Goal: Information Seeking & Learning: Check status

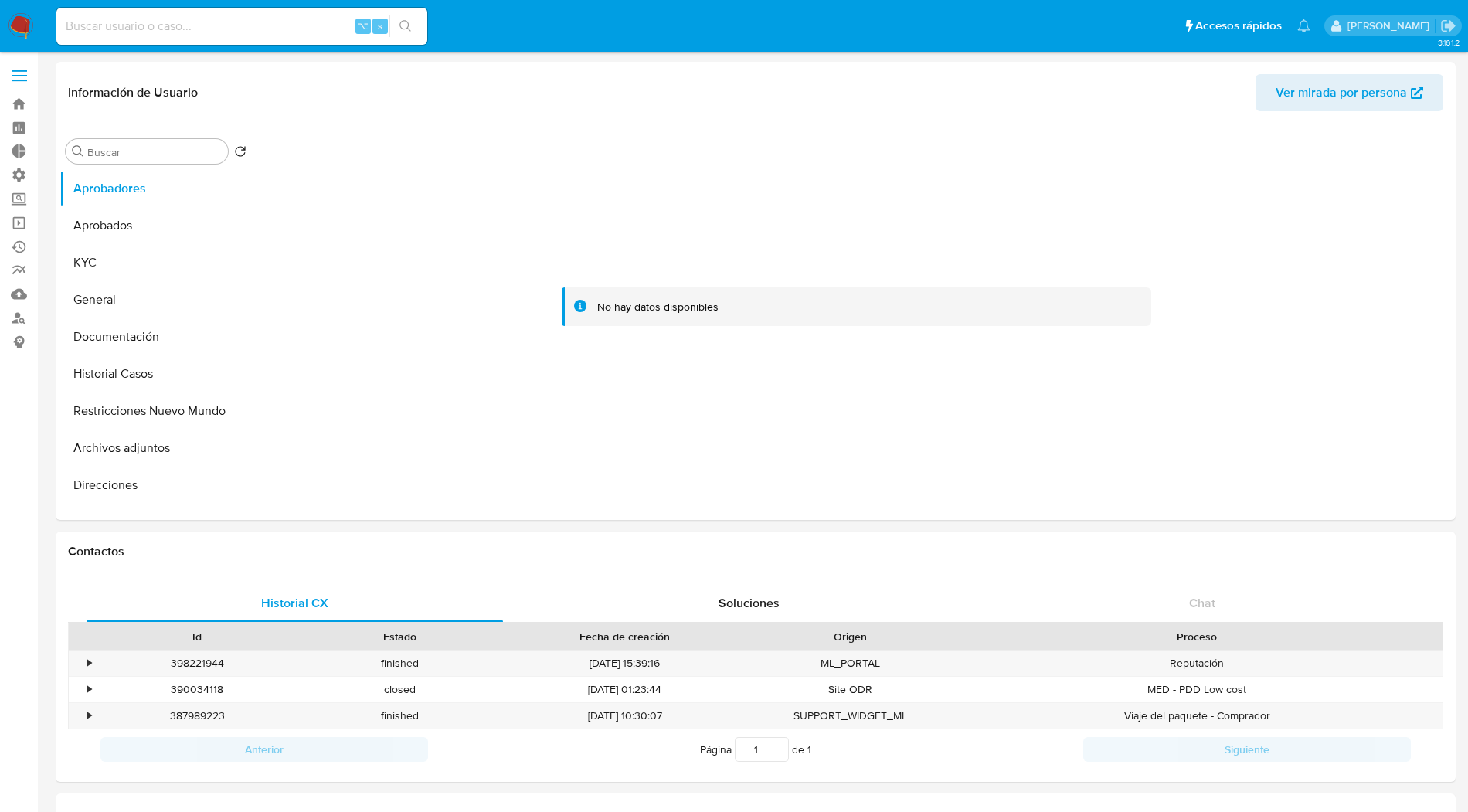
select select "10"
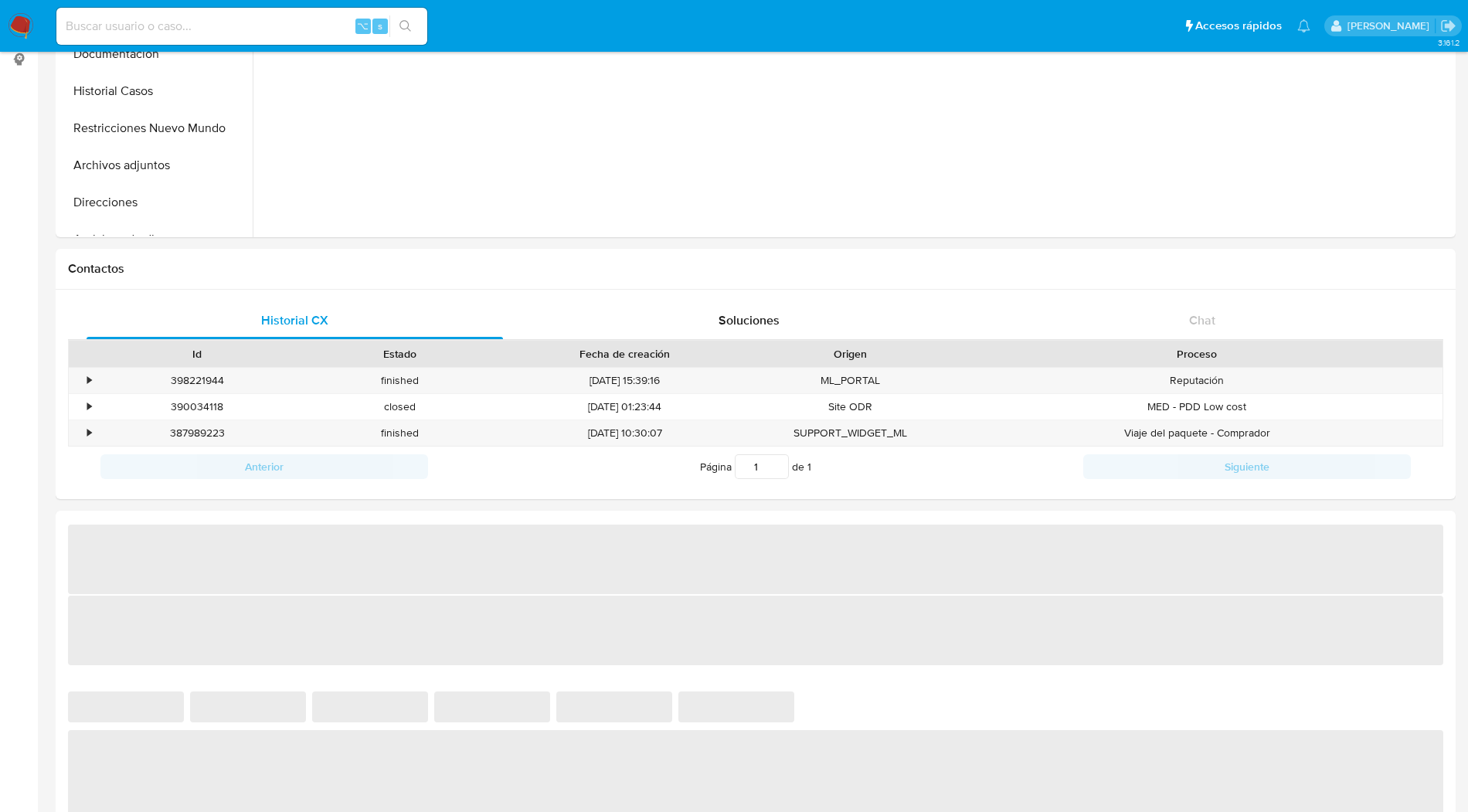
select select "10"
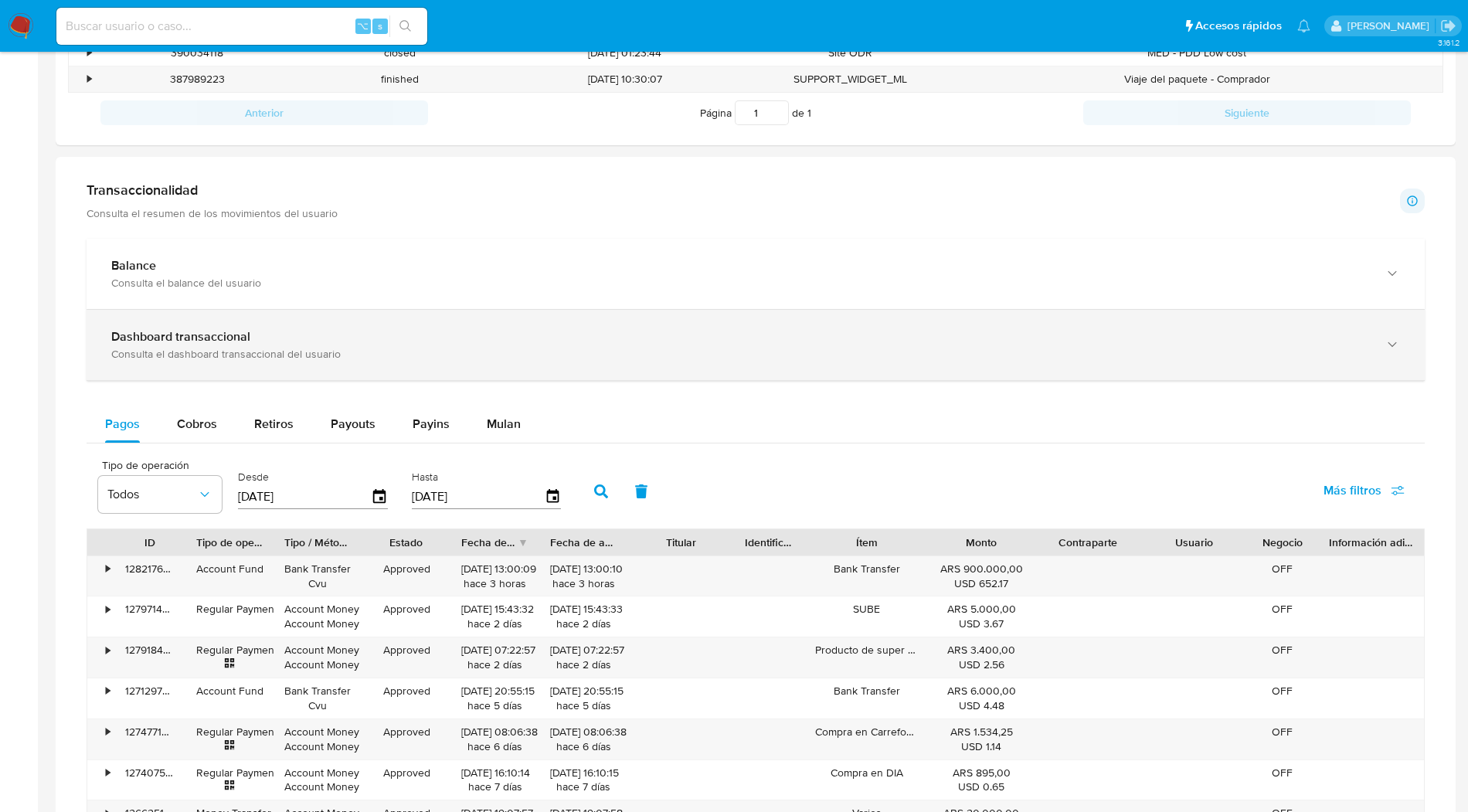
scroll to position [674, 0]
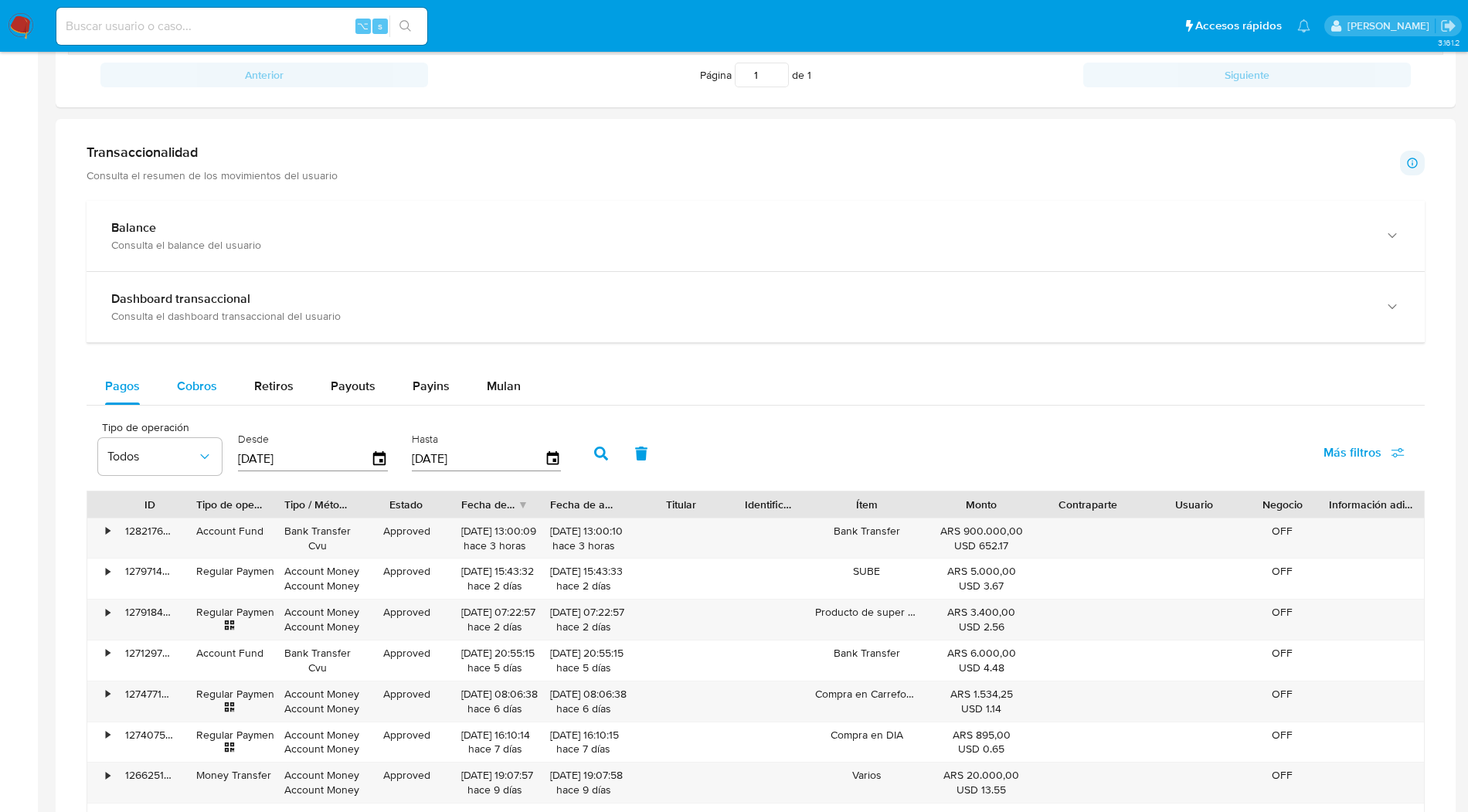
click at [211, 394] on div "Cobros" at bounding box center [197, 386] width 40 height 37
select select "10"
click at [355, 389] on span "Payouts" at bounding box center [353, 386] width 45 height 18
select select "10"
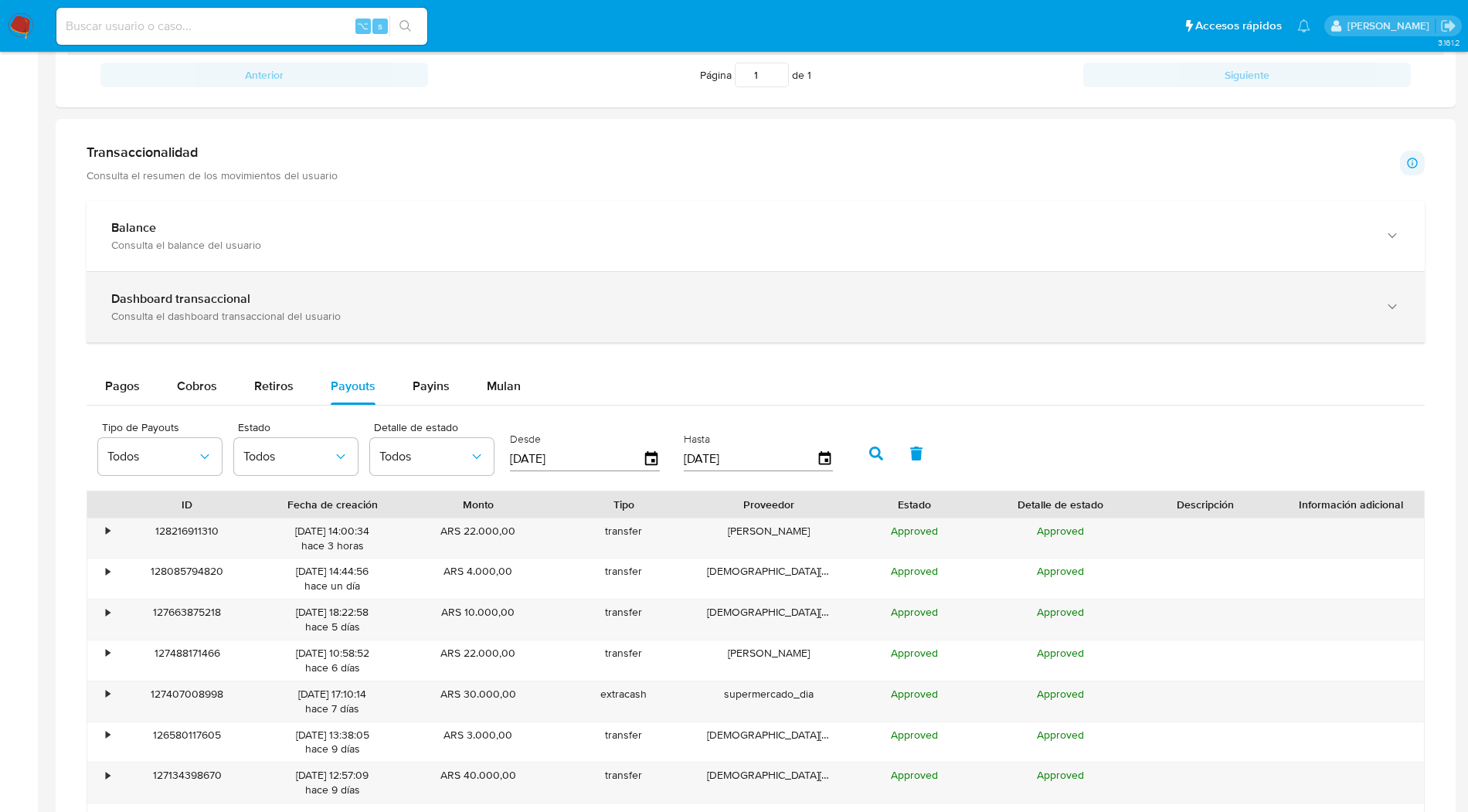
scroll to position [0, 0]
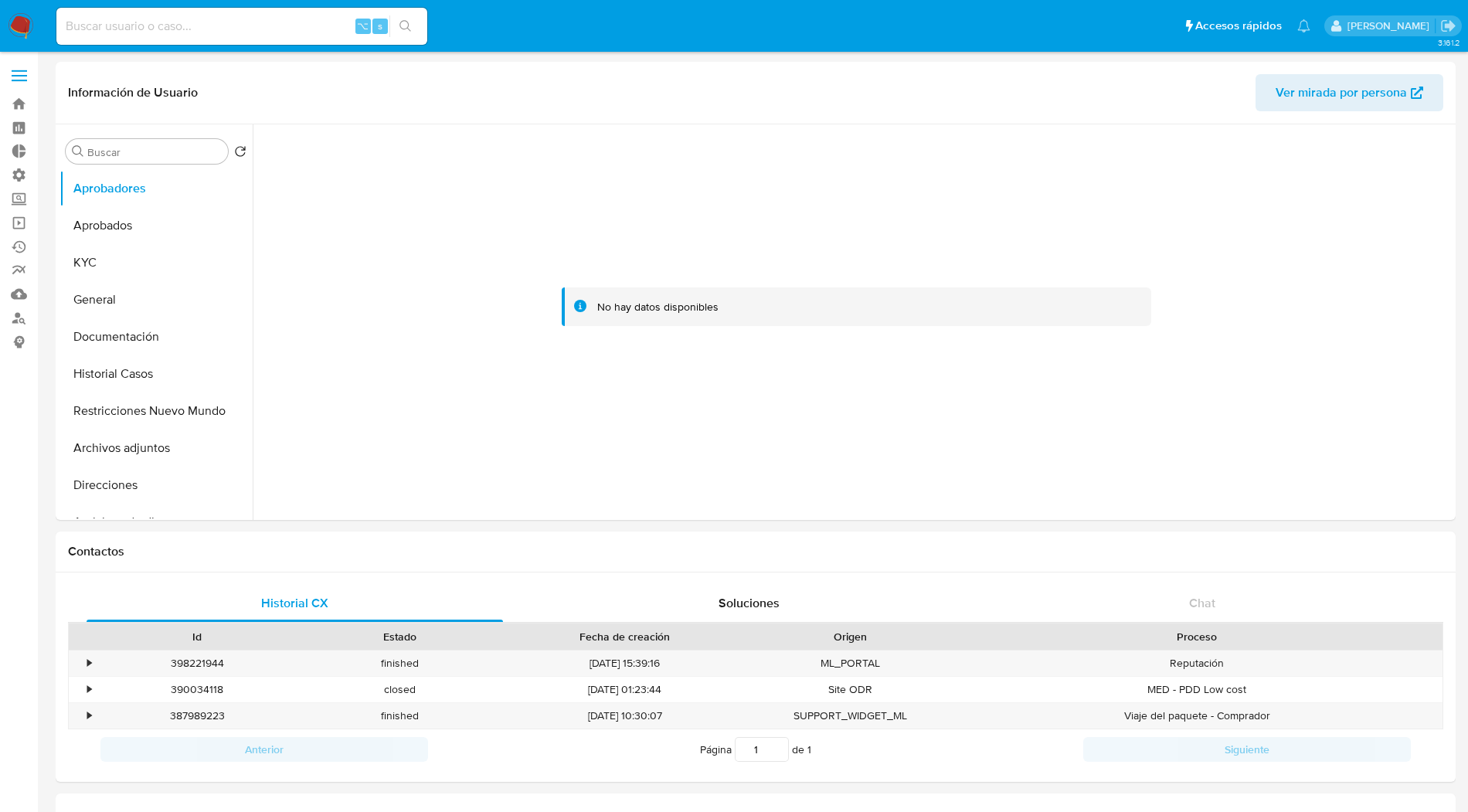
select select "10"
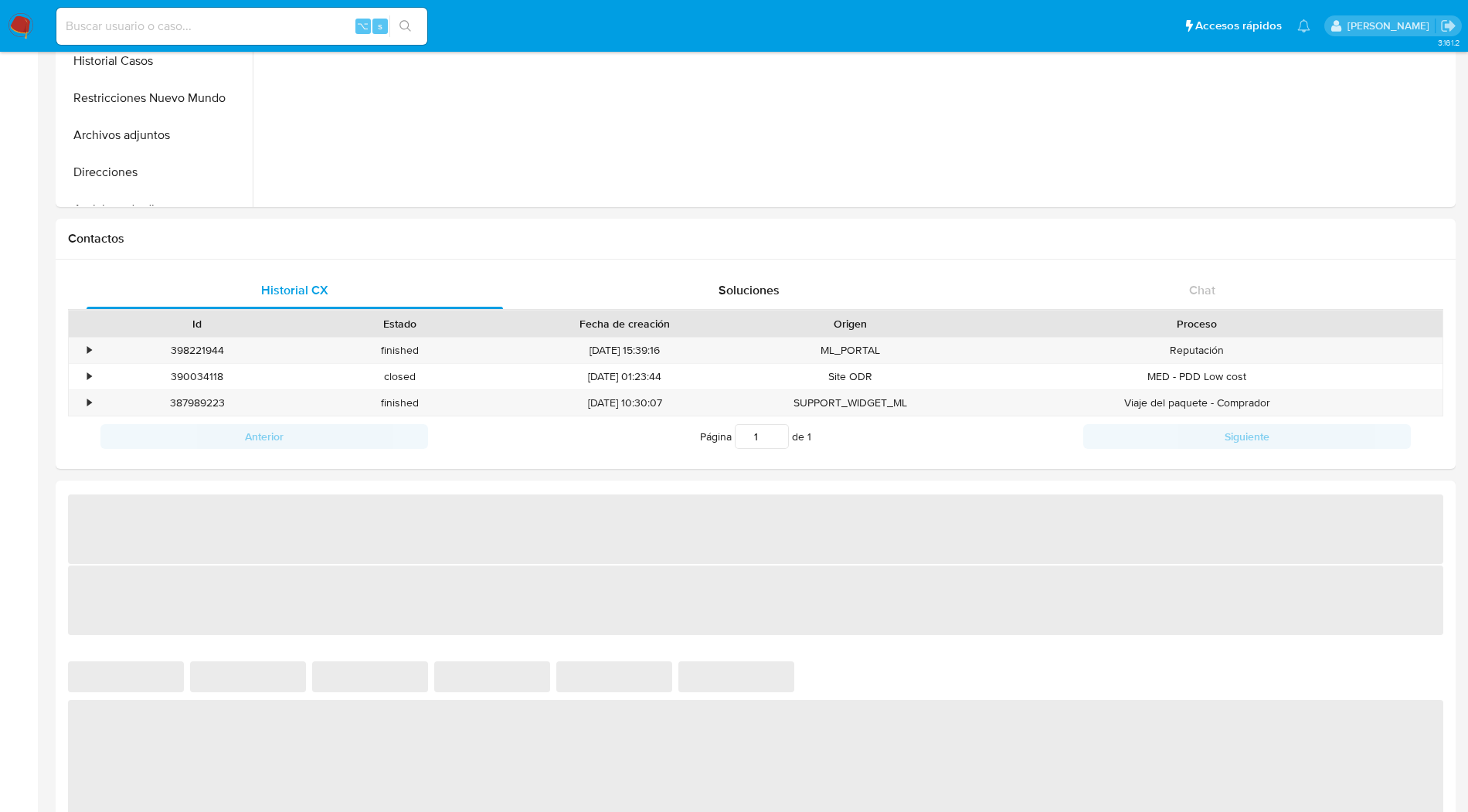
select select "10"
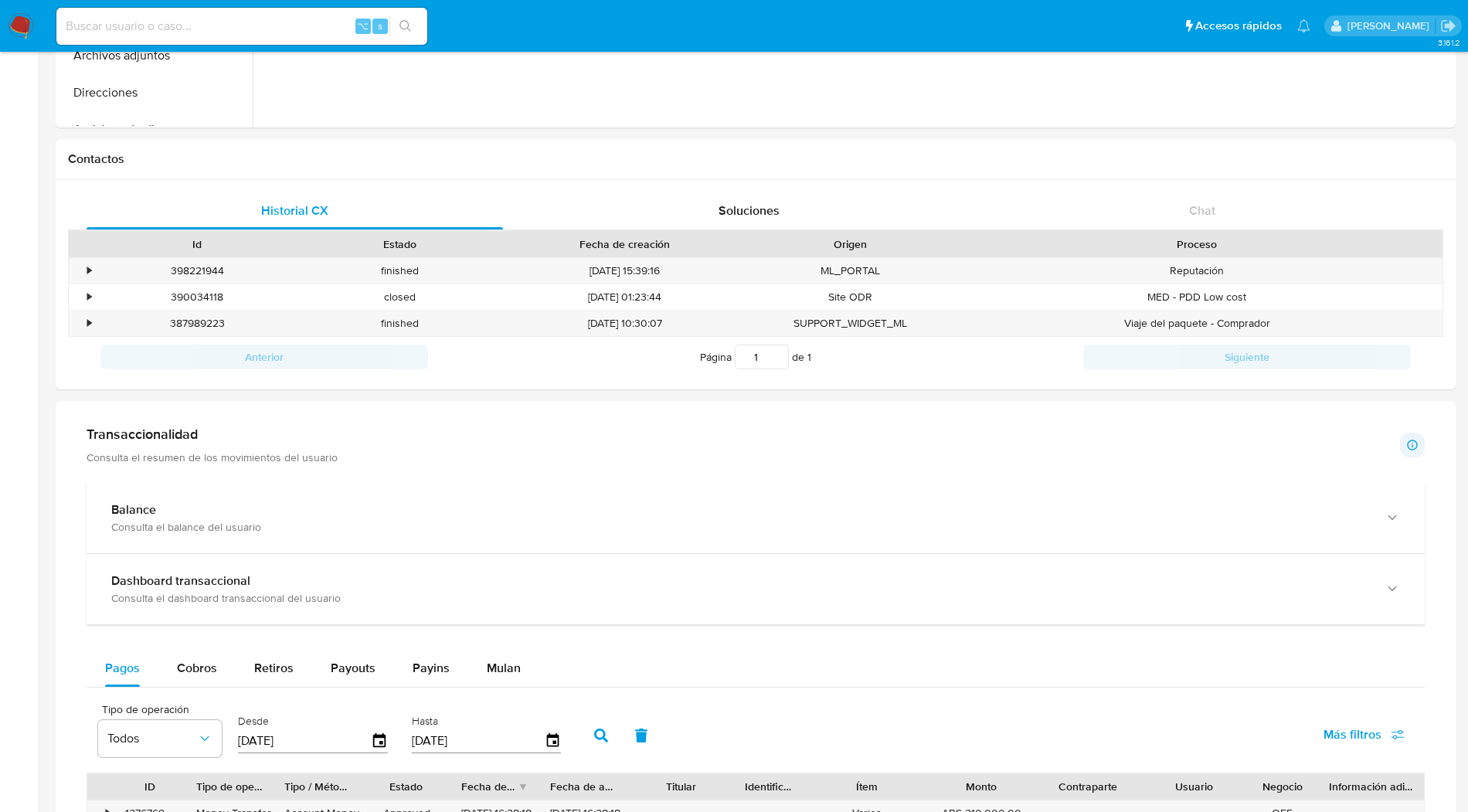
scroll to position [395, 0]
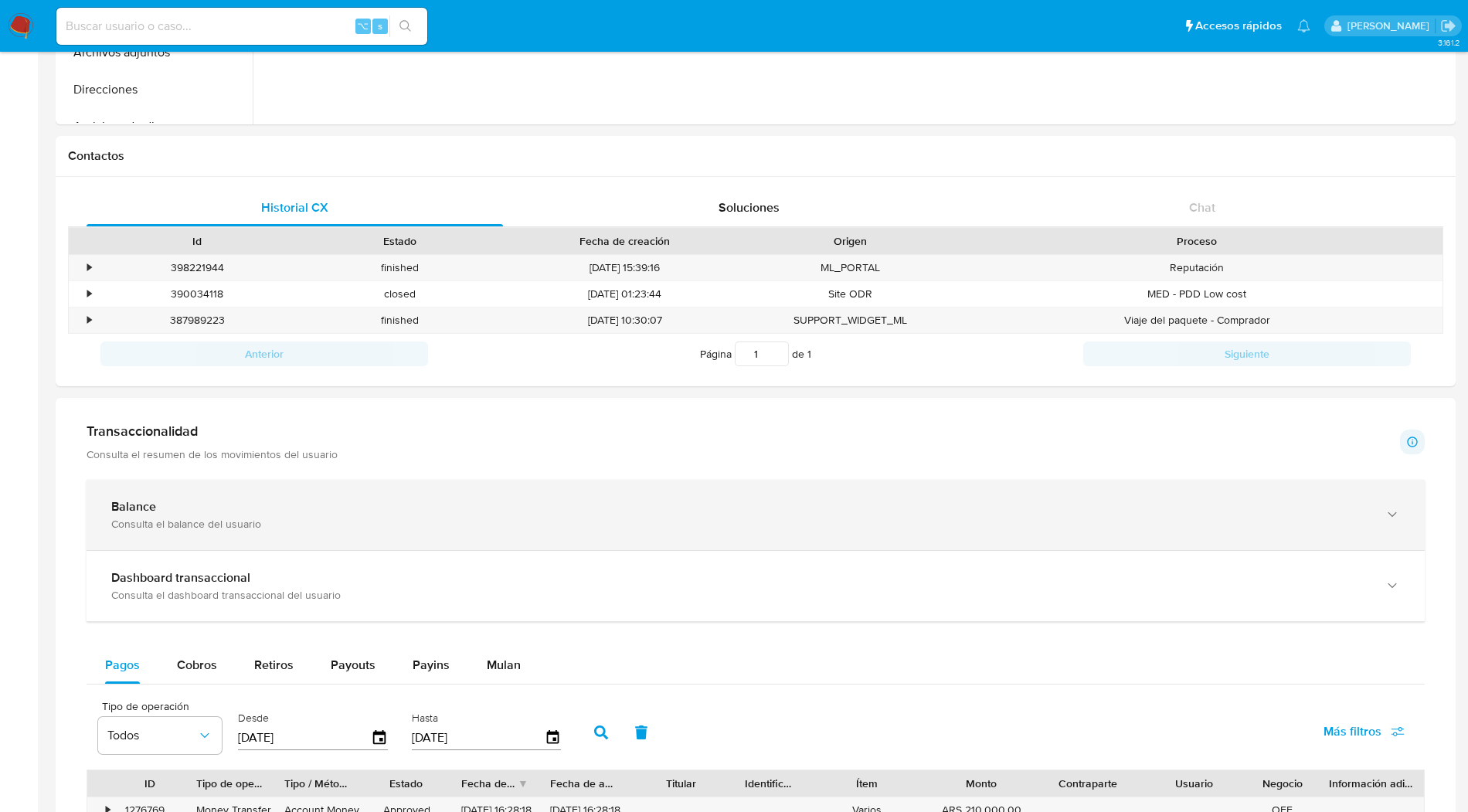
click at [315, 490] on div "Balance Consulta el balance del usuario" at bounding box center [756, 515] width 1338 height 70
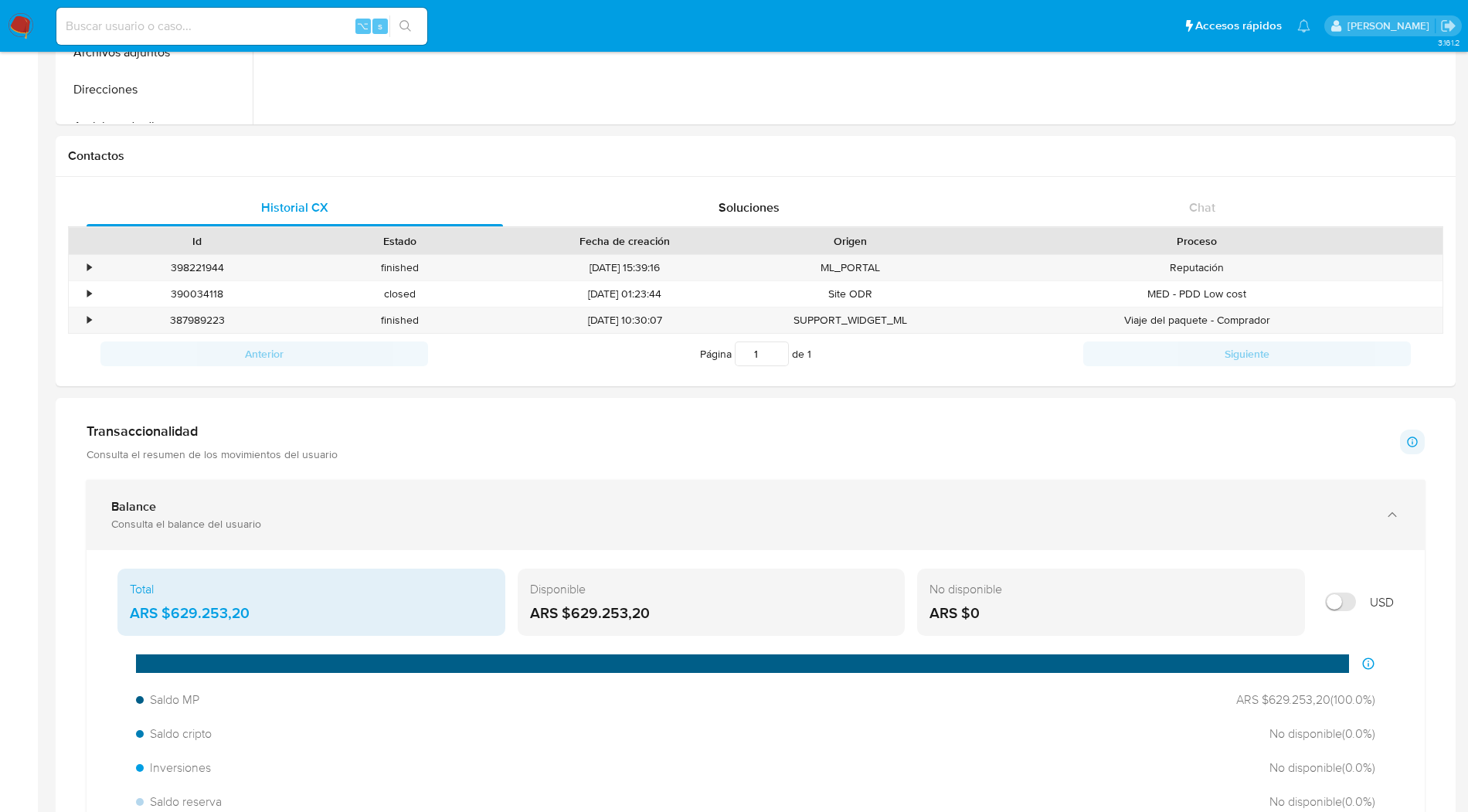
click at [315, 490] on div "Balance Consulta el balance del usuario" at bounding box center [756, 515] width 1338 height 70
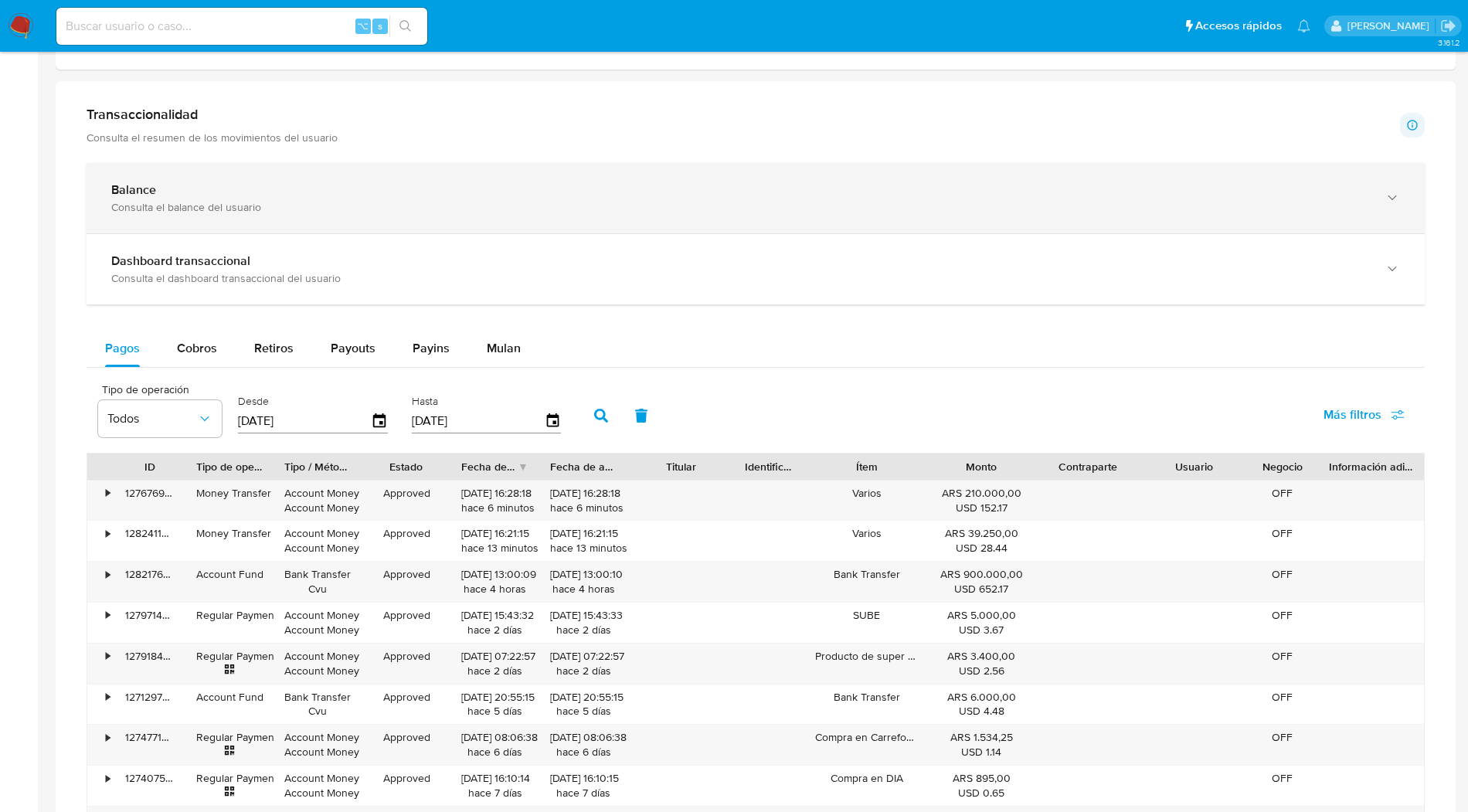
scroll to position [0, 0]
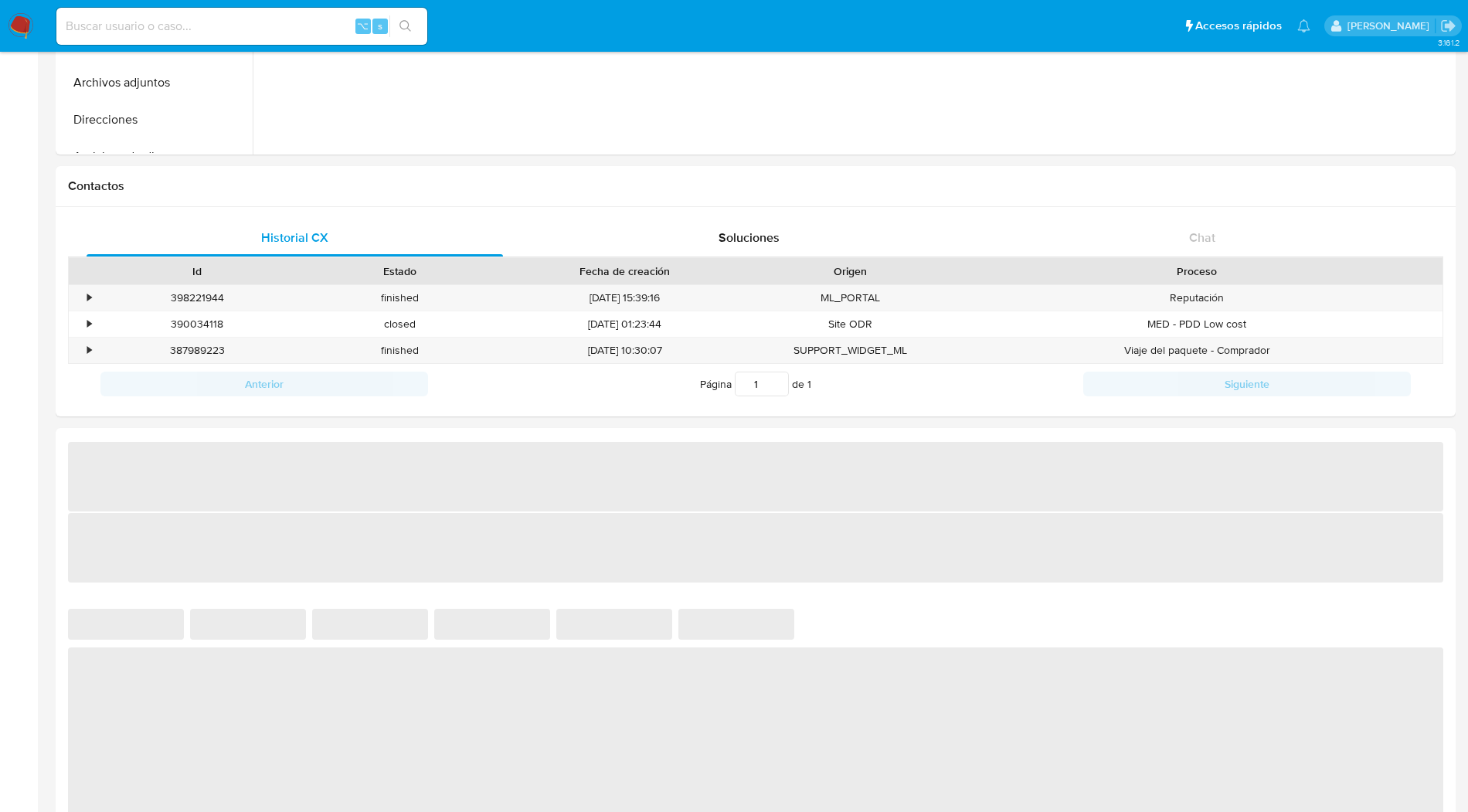
scroll to position [370, 0]
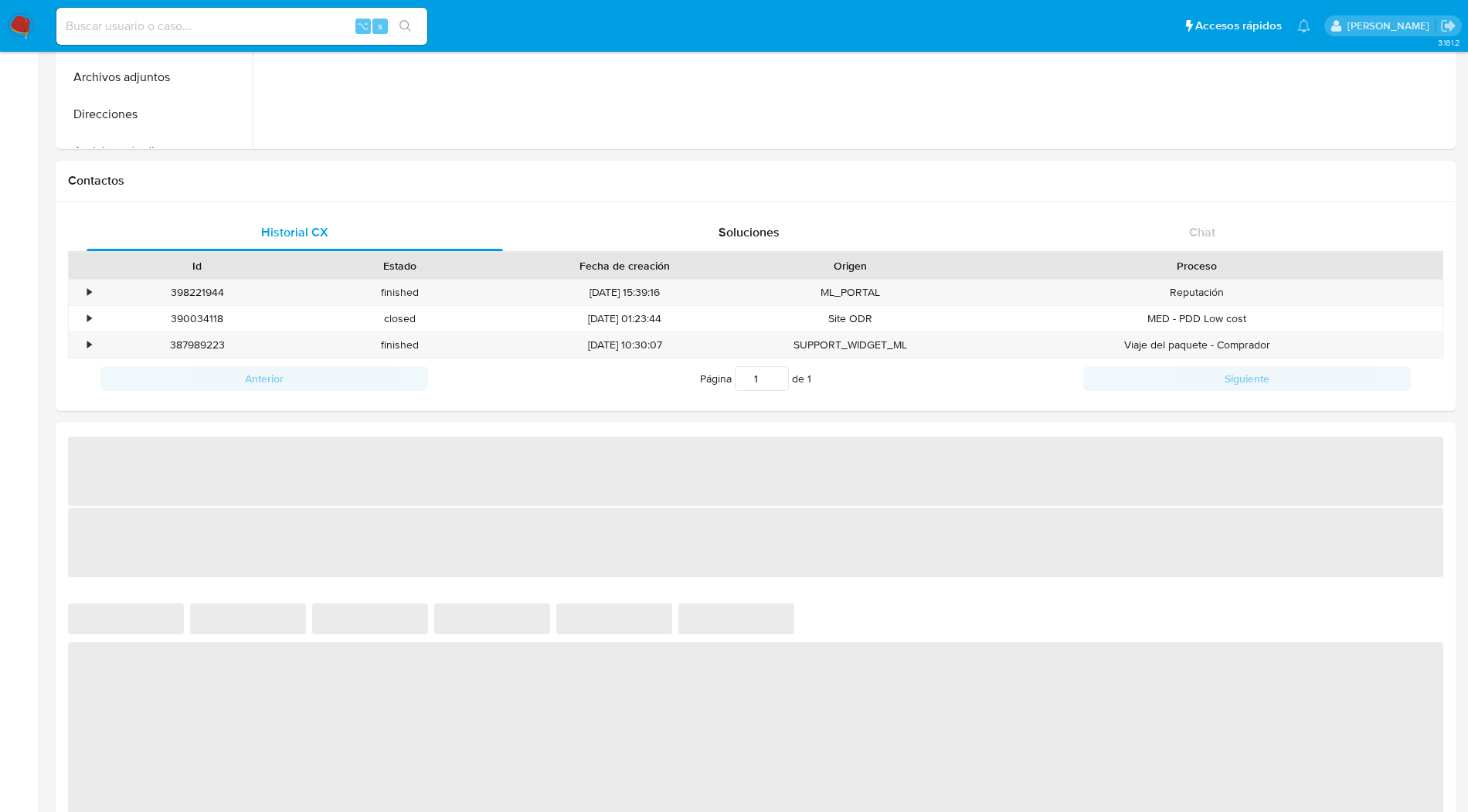
select select "10"
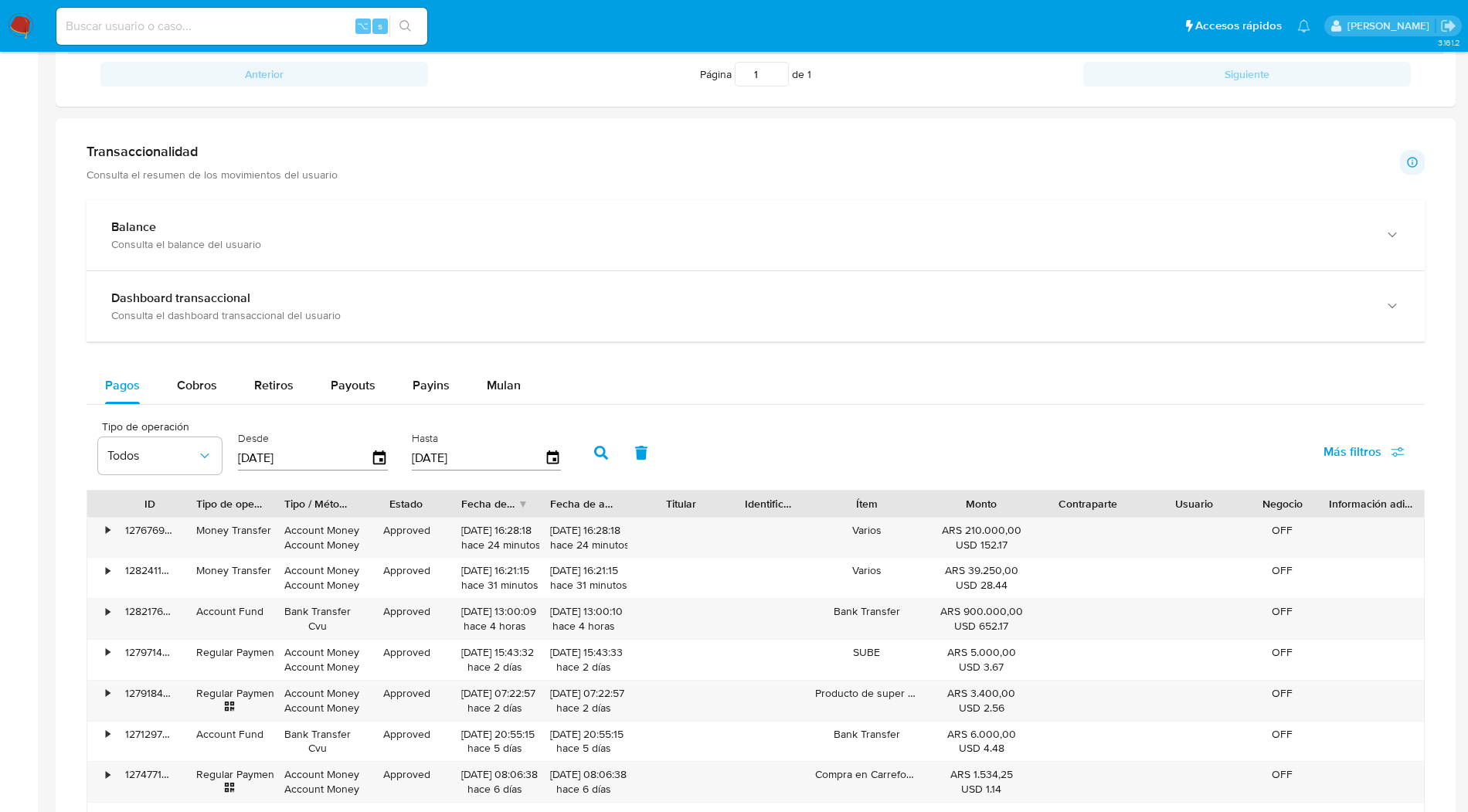
scroll to position [706, 0]
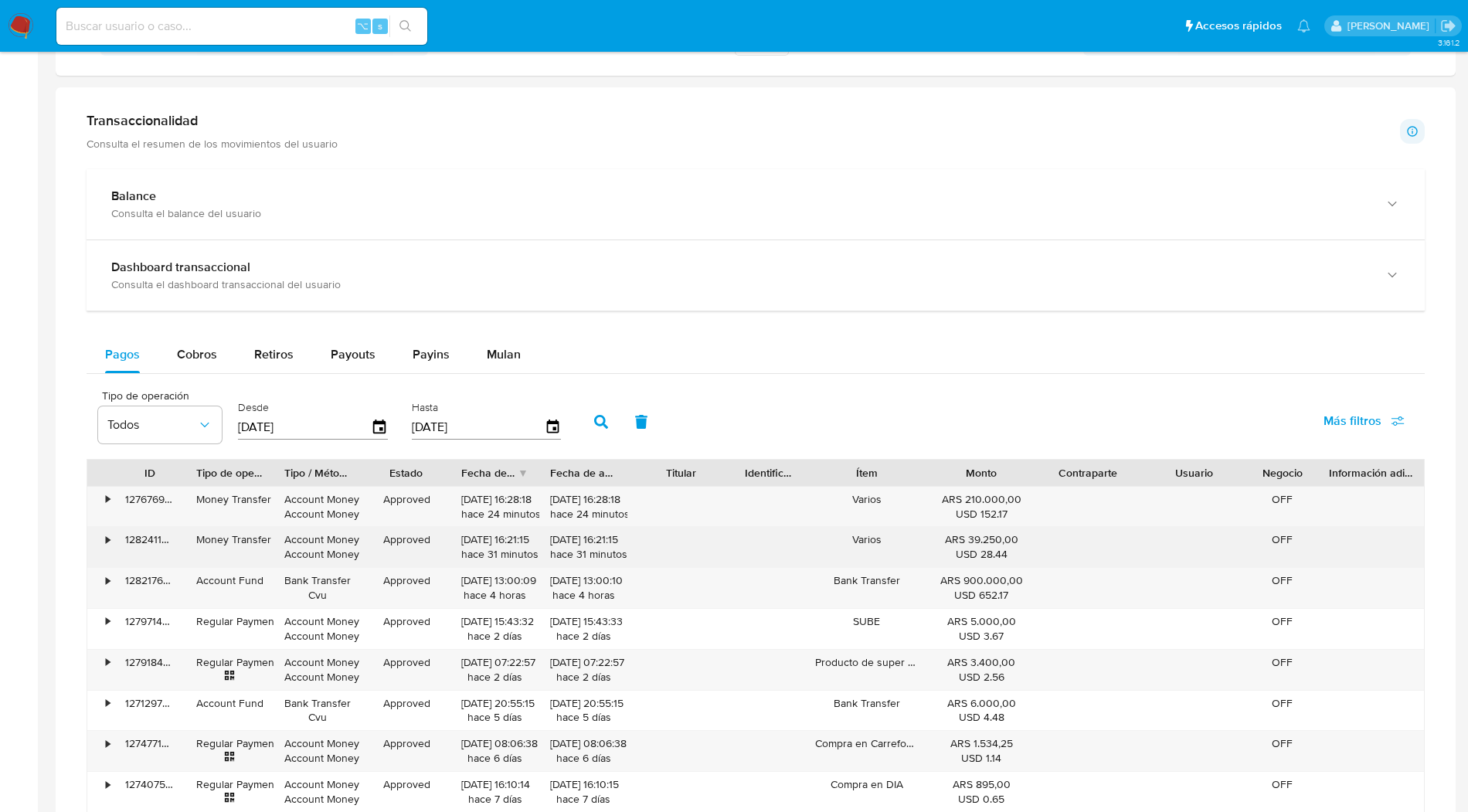
click at [106, 540] on div "•" at bounding box center [107, 539] width 4 height 14
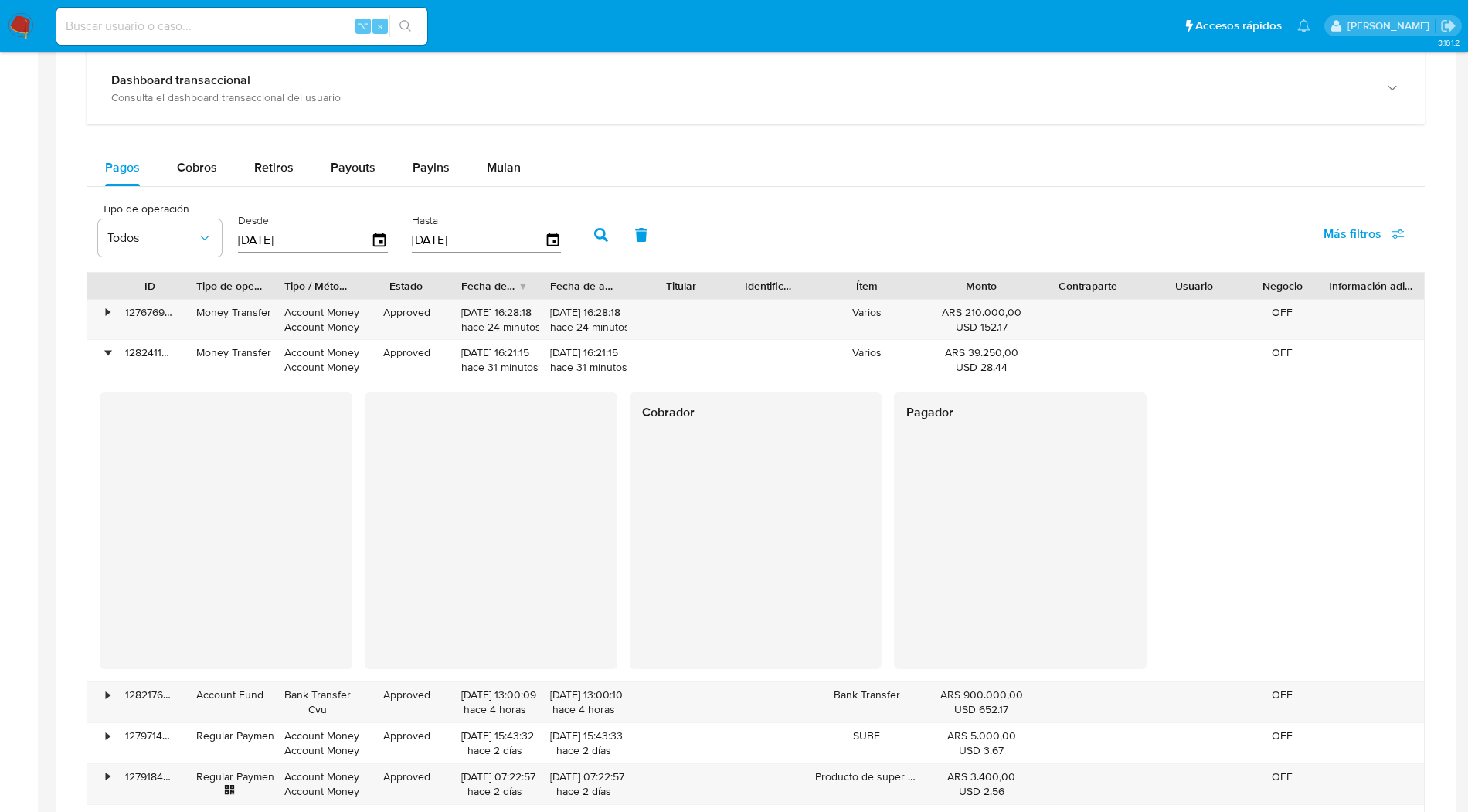
scroll to position [894, 0]
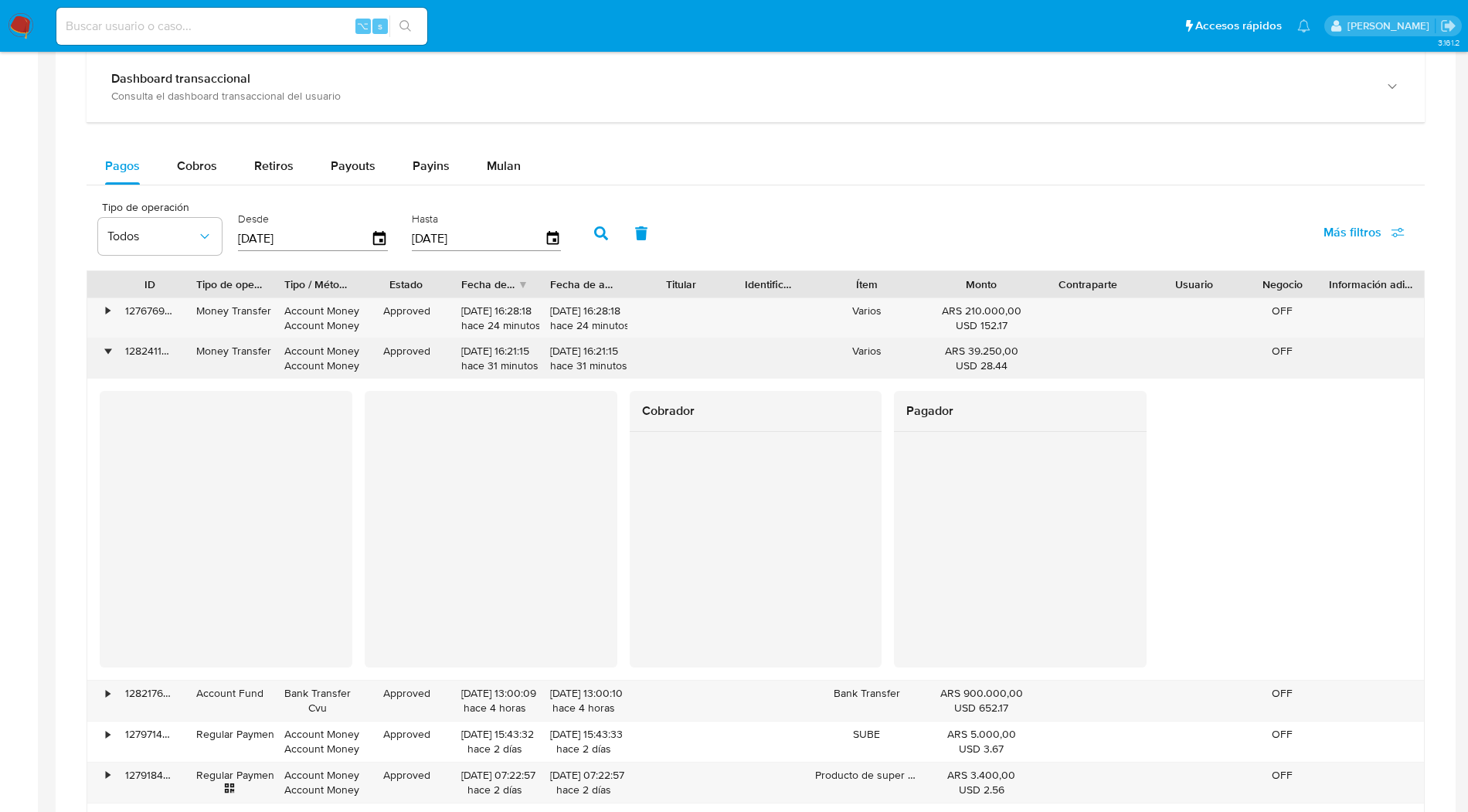
click at [109, 349] on div "•" at bounding box center [107, 351] width 4 height 14
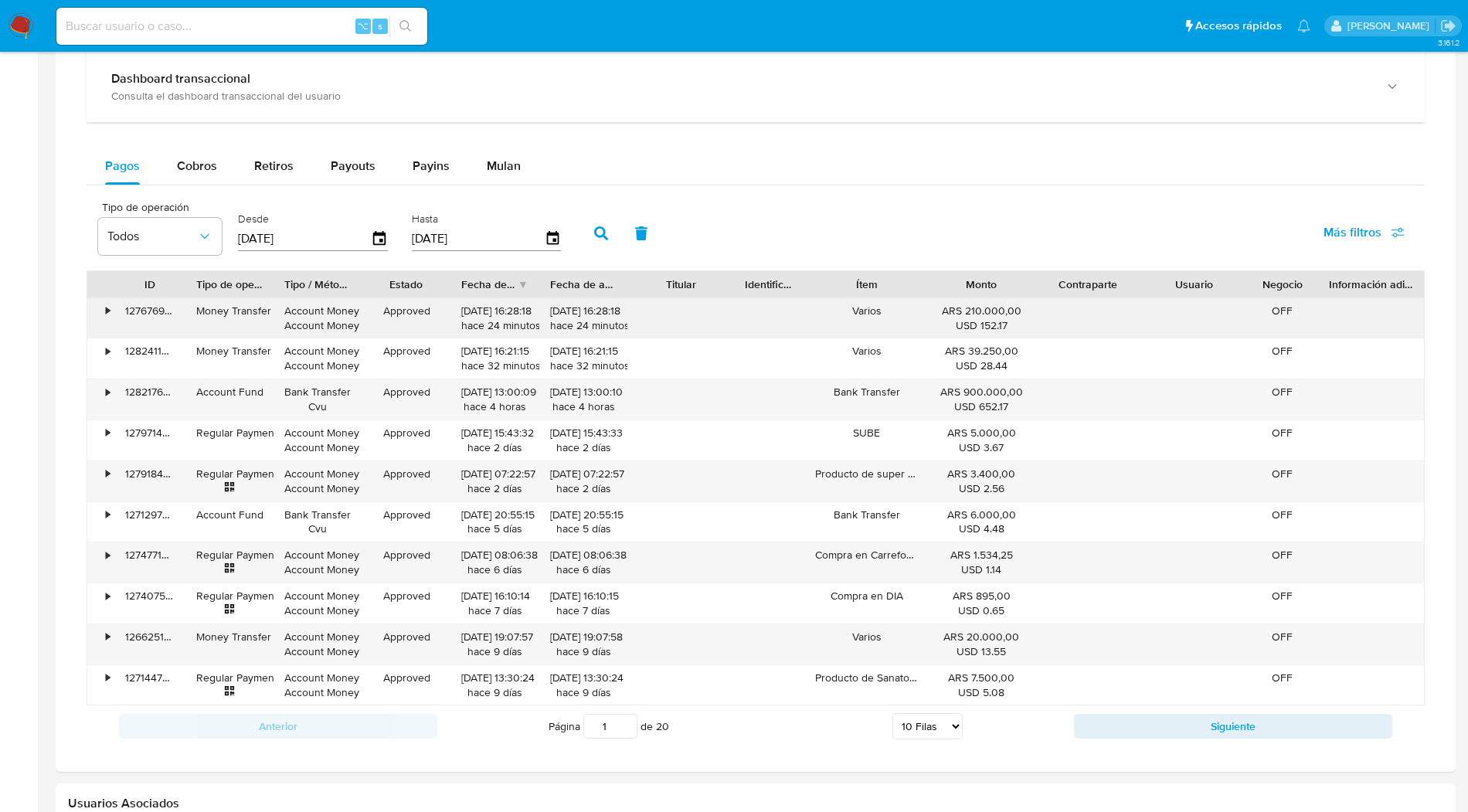
click at [106, 310] on div "•" at bounding box center [107, 310] width 4 height 14
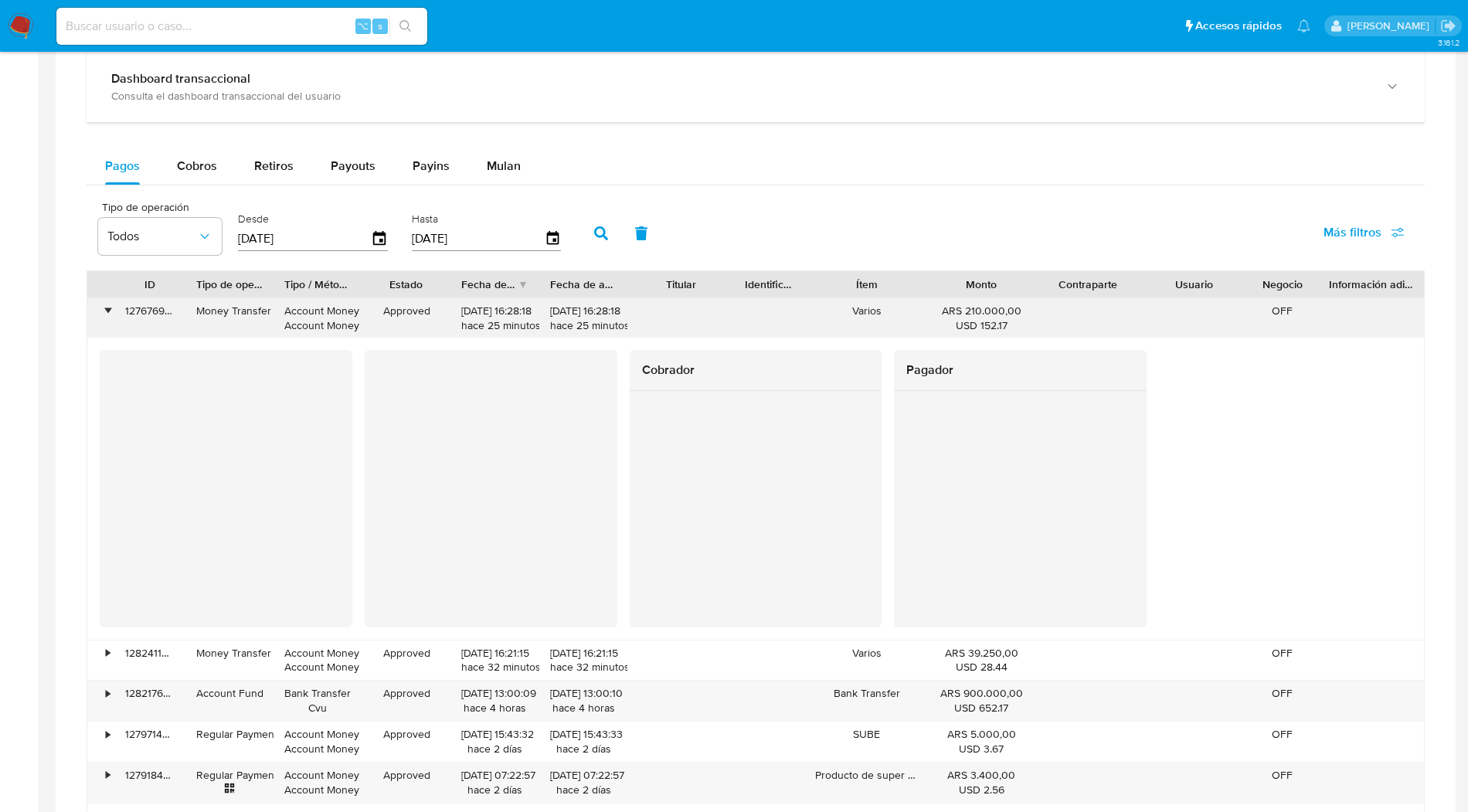
click at [106, 310] on div "•" at bounding box center [107, 310] width 4 height 14
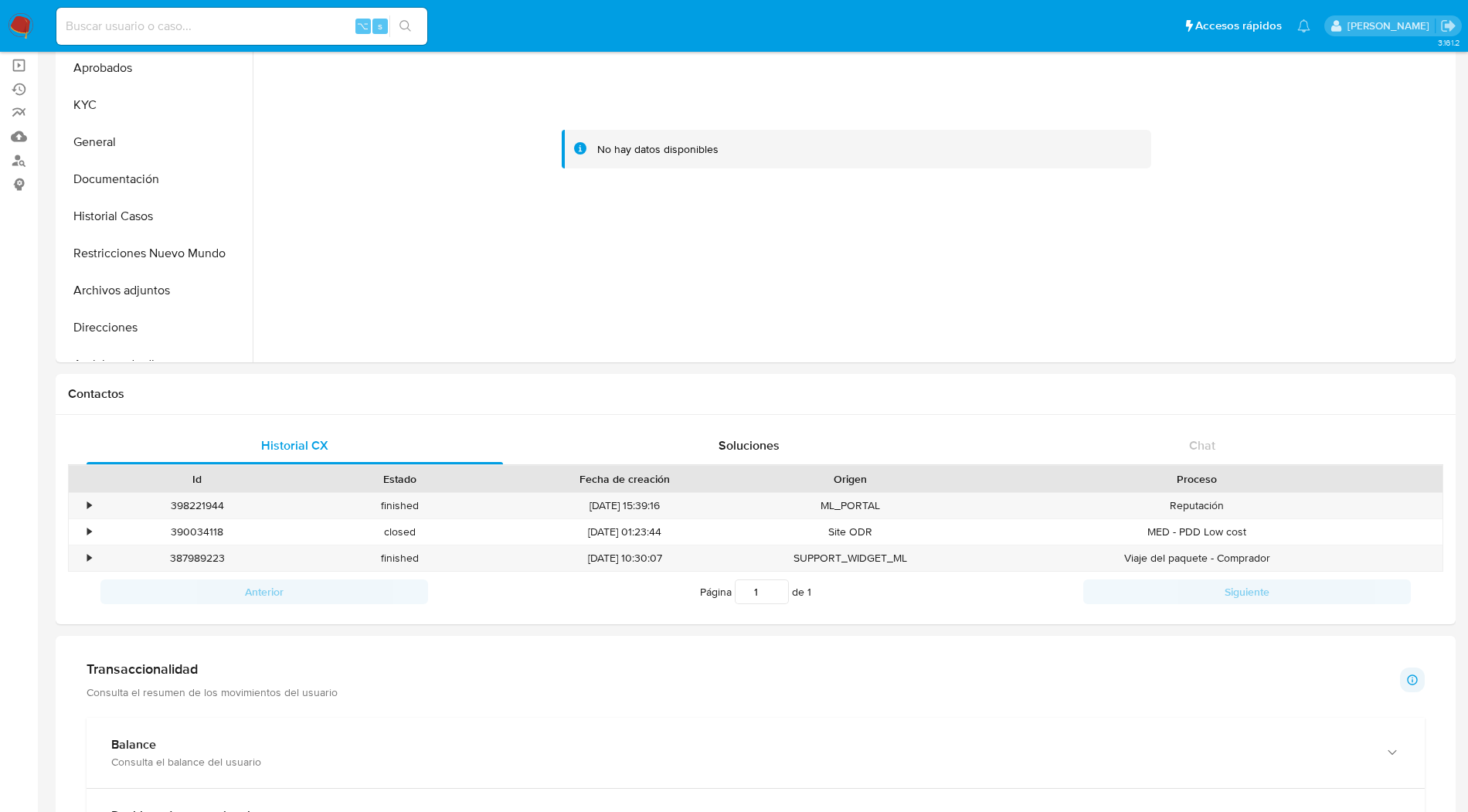
scroll to position [0, 0]
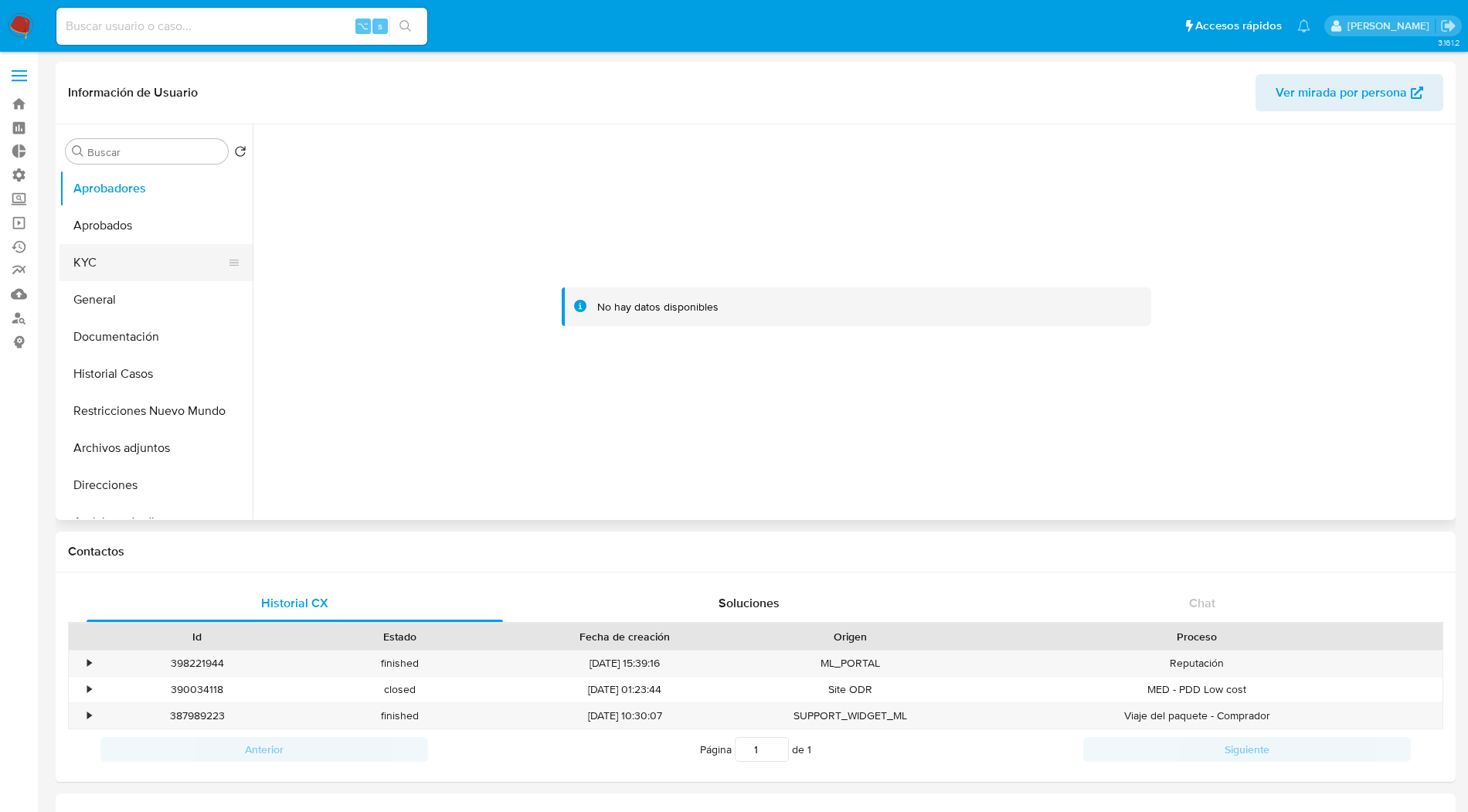
click at [122, 270] on button "KYC" at bounding box center [150, 262] width 181 height 37
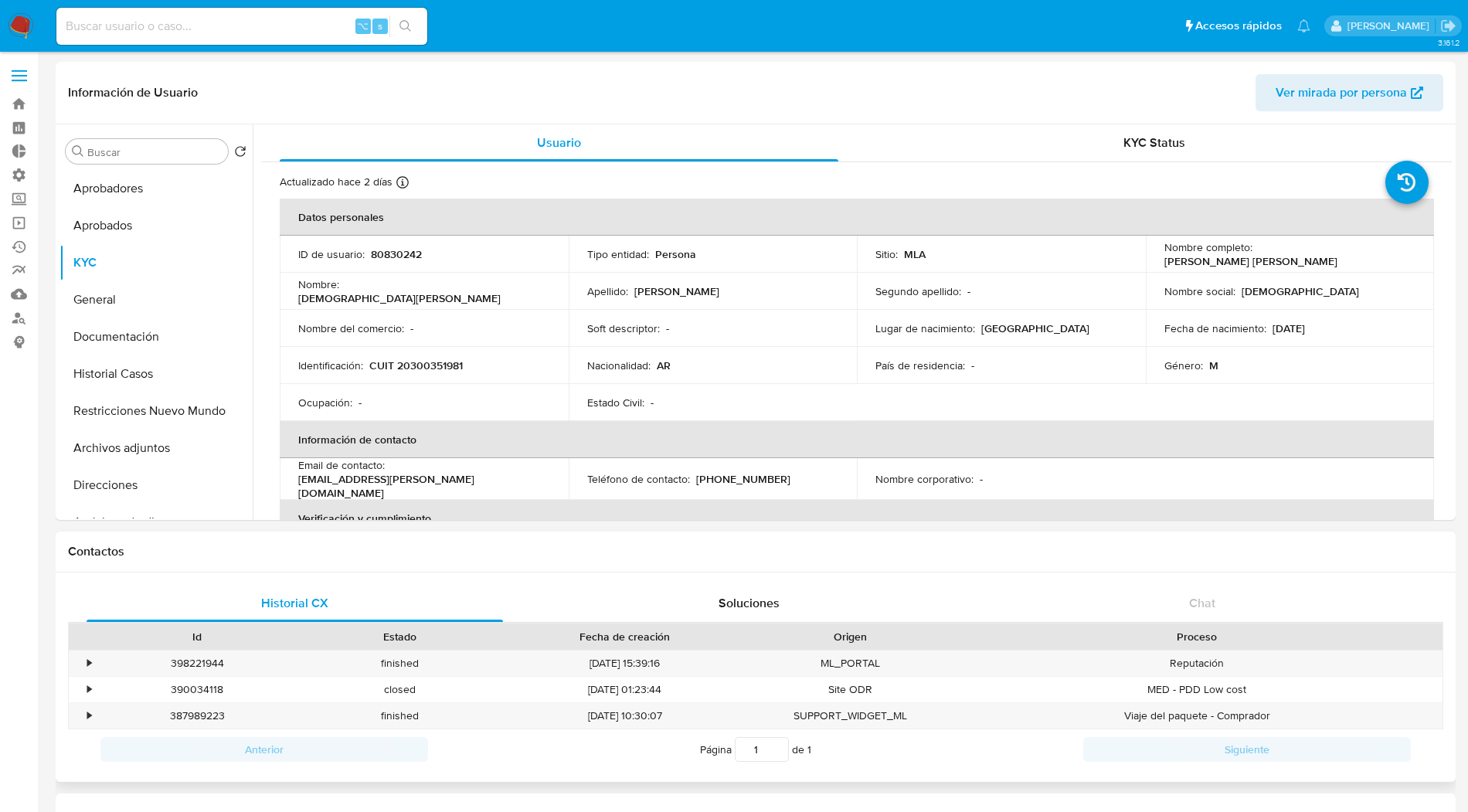
click at [727, 568] on div "Contactos" at bounding box center [756, 551] width 1400 height 41
